Goal: Information Seeking & Learning: Learn about a topic

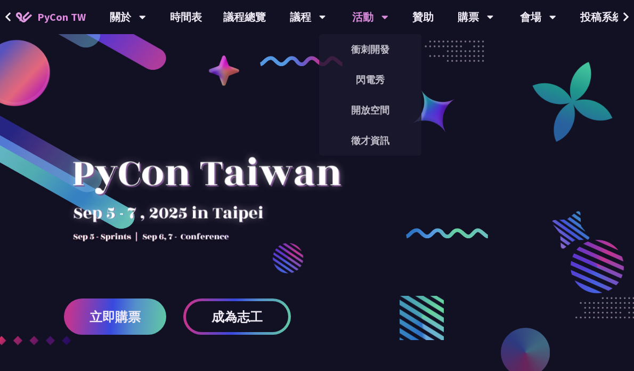
scroll to position [12, 0]
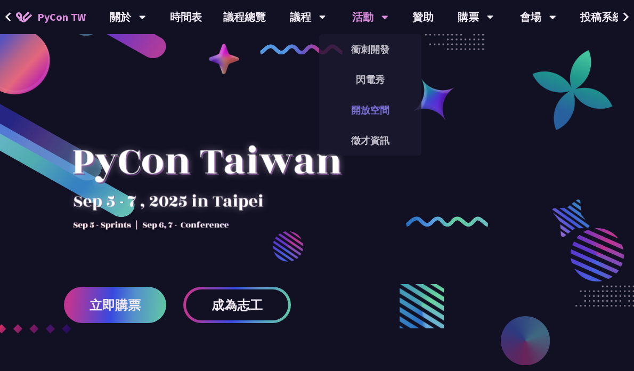
click at [363, 109] on link "開放空間" at bounding box center [370, 109] width 102 height 25
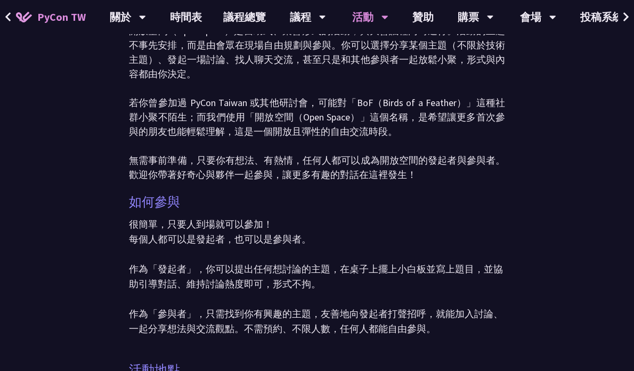
scroll to position [91, 0]
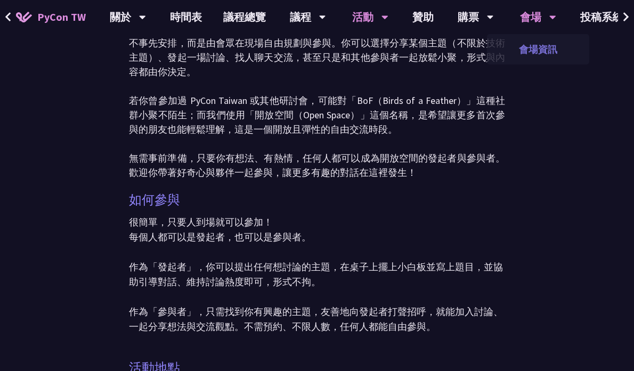
click at [534, 44] on link "會場資訊" at bounding box center [538, 49] width 102 height 25
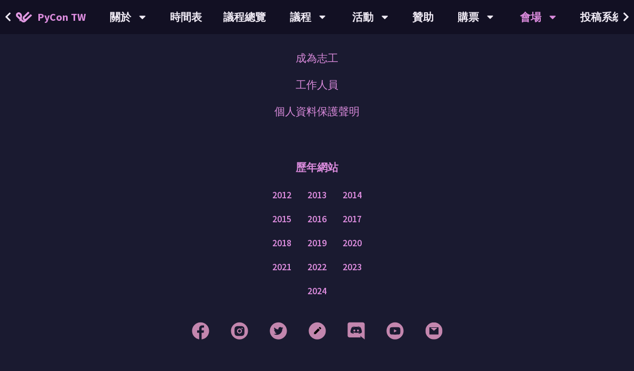
scroll to position [1511, 0]
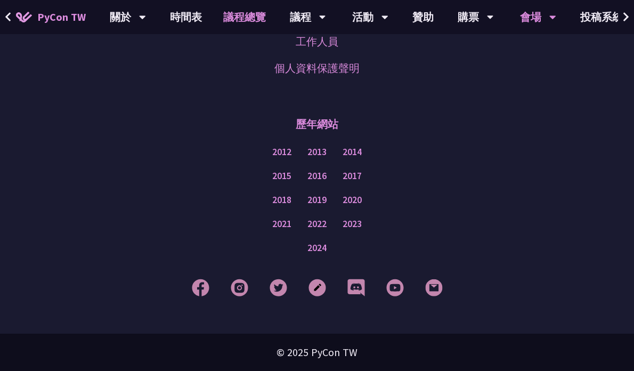
click at [249, 22] on link "議程總覽" at bounding box center [244, 17] width 64 height 34
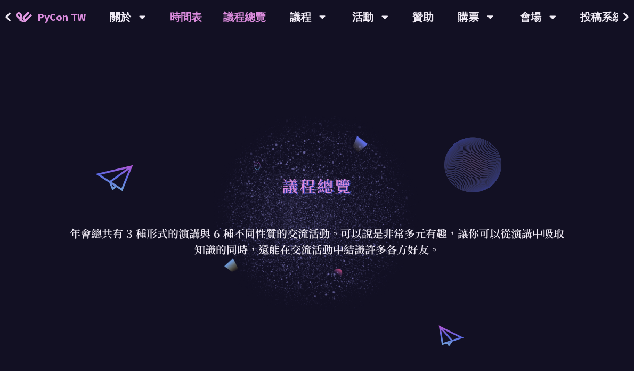
click at [177, 13] on link "時間表" at bounding box center [185, 17] width 53 height 34
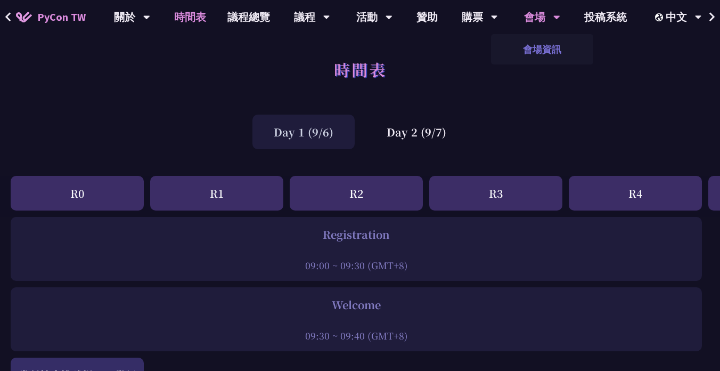
click at [534, 46] on link "會場資訊" at bounding box center [542, 49] width 102 height 25
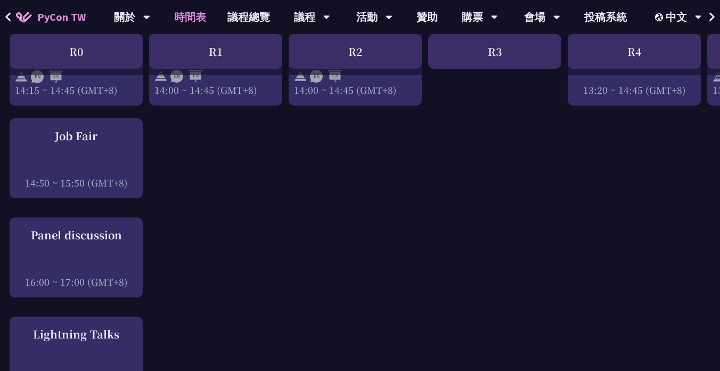
scroll to position [1304, 1]
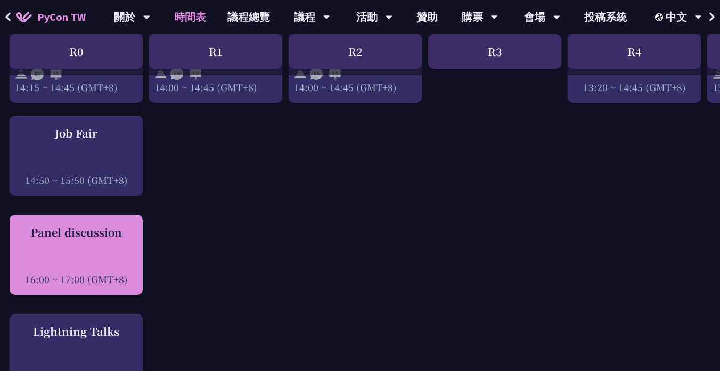
click at [113, 233] on div "Panel discussion" at bounding box center [76, 232] width 122 height 16
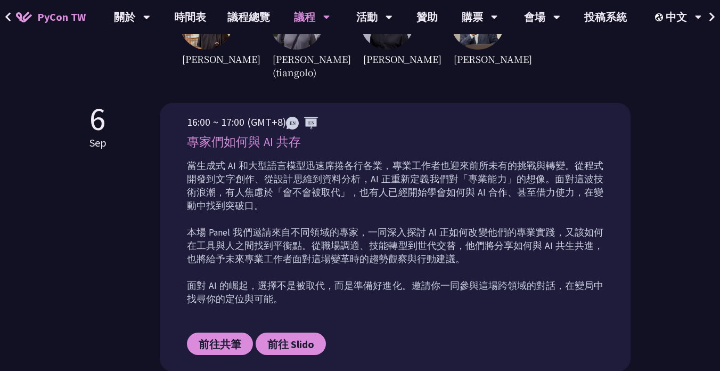
scroll to position [421, 0]
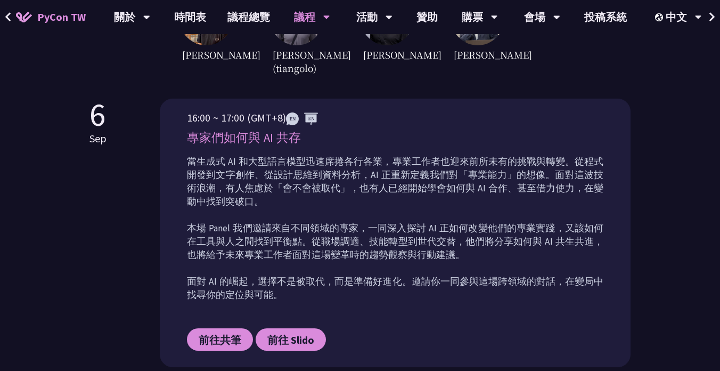
drag, startPoint x: 190, startPoint y: 130, endPoint x: 228, endPoint y: 131, distance: 38.3
click at [228, 126] on p "16:00 ~ 17:00 (GMT+8)" at bounding box center [395, 118] width 416 height 16
click at [303, 170] on p "當生成式 AI 和大型語言模型迅速席捲各行各業，專業工作者也迎來前所未有的挑戰與轉變。從程式開發到文字創作、從設計思維到資料分析，AI 正重新定義我們對「專業…" at bounding box center [395, 228] width 416 height 146
drag, startPoint x: 188, startPoint y: 149, endPoint x: 281, endPoint y: 305, distance: 181.2
click at [281, 305] on div "16:00 ~ 17:00 (GMT+8) 專家們如何與 AI 共存 當生成式 AI 和大型語言模型迅速席捲各行各業，專業工作者也迎來前所未有的挑戰與轉變。從…" at bounding box center [395, 238] width 416 height 257
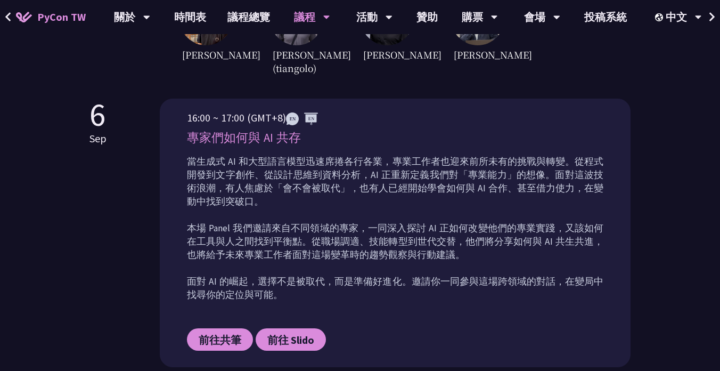
click at [281, 301] on p "當生成式 AI 和大型語言模型迅速席捲各行各業，專業工作者也迎來前所未有的挑戰與轉變。從程式開發到文字創作、從設計思維到資料分析，AI 正重新定義我們對「專業…" at bounding box center [395, 228] width 416 height 146
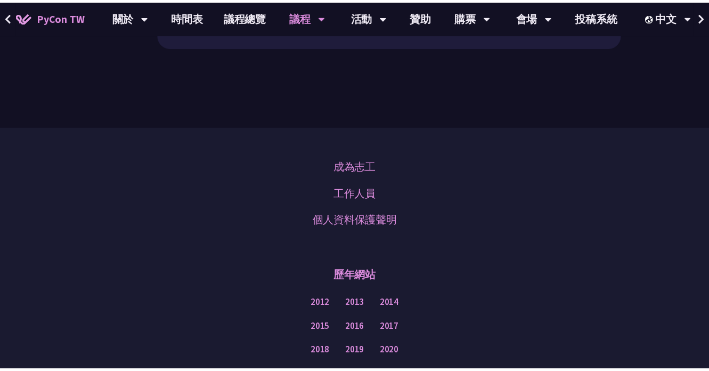
scroll to position [752, 0]
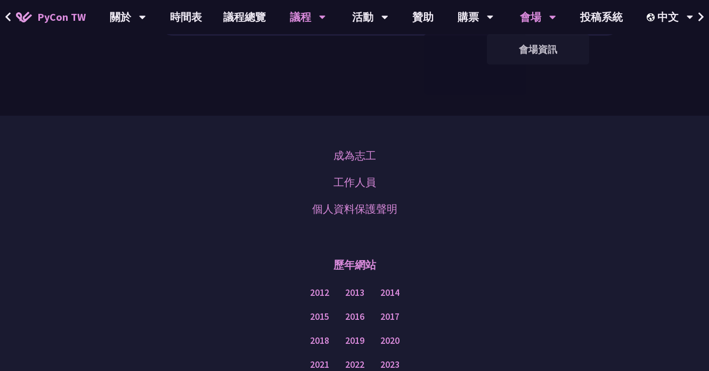
click at [539, 15] on div "會場" at bounding box center [538, 17] width 36 height 34
click at [525, 51] on link "會場資訊" at bounding box center [538, 49] width 102 height 25
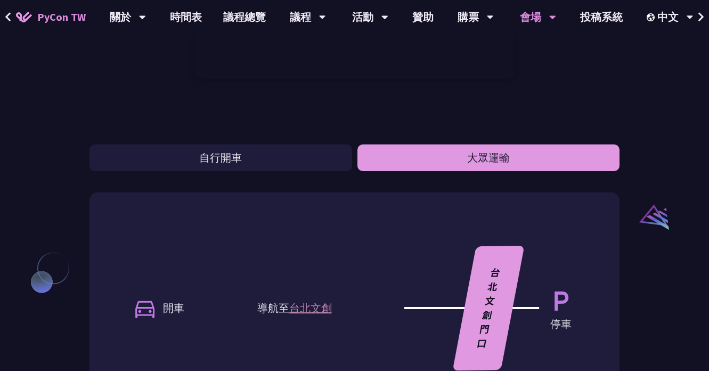
scroll to position [716, 0]
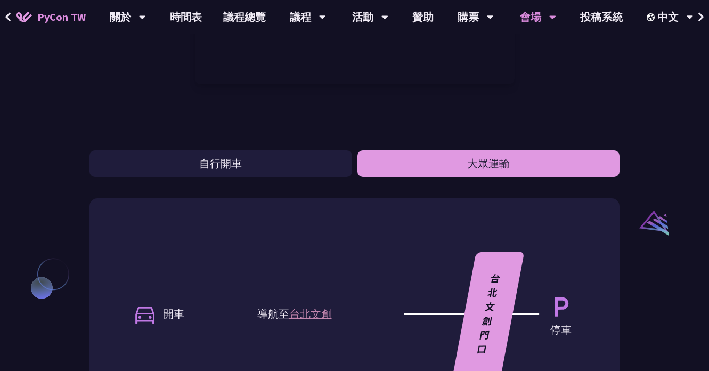
click at [435, 170] on button "大眾運輸" at bounding box center [488, 163] width 262 height 27
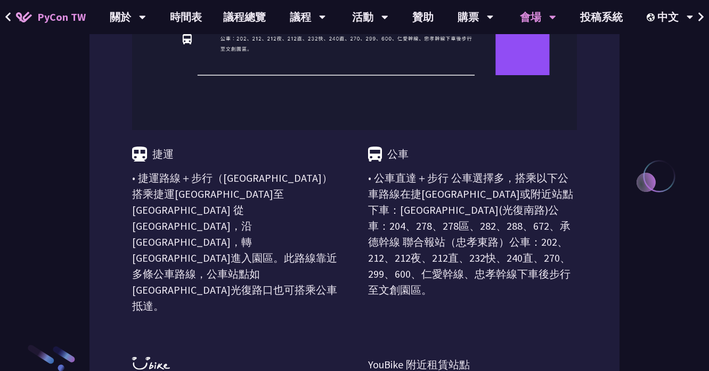
scroll to position [1090, 0]
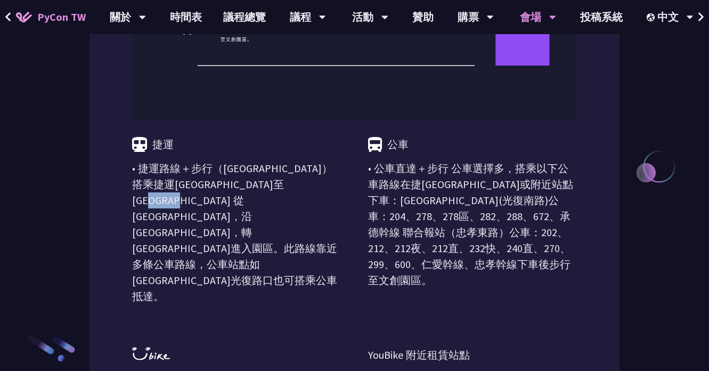
drag, startPoint x: 273, startPoint y: 178, endPoint x: 323, endPoint y: 179, distance: 50.1
click at [323, 179] on p "• 捷運路線＋步行（[GEOGRAPHIC_DATA]） 搭乘捷運[GEOGRAPHIC_DATA]至[GEOGRAPHIC_DATA] 從 [GEOGRAP…" at bounding box center [236, 232] width 209 height 144
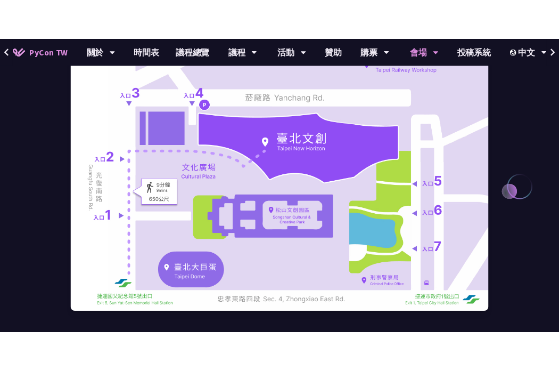
scroll to position [117, 0]
